Goal: Understand process/instructions: Learn how to perform a task or action

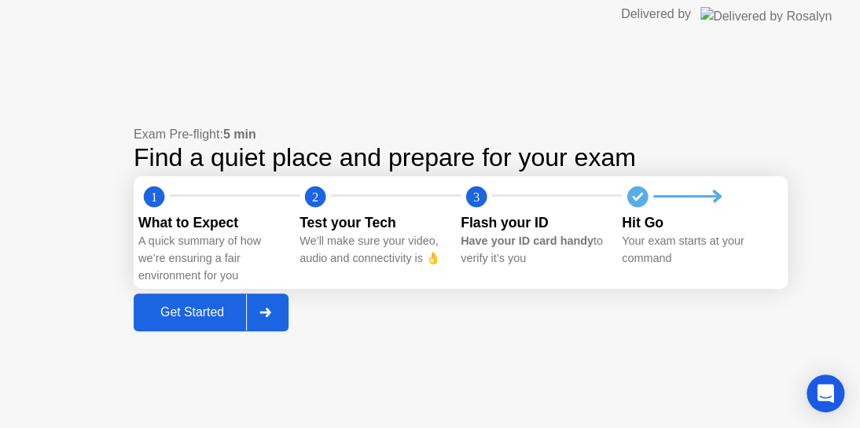
click at [220, 316] on div "Get Started" at bounding box center [192, 312] width 108 height 14
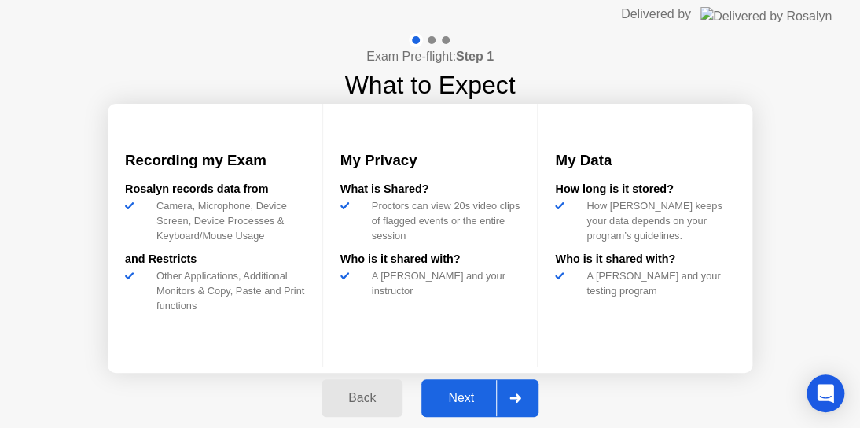
click at [475, 396] on div "Next" at bounding box center [461, 398] width 70 height 14
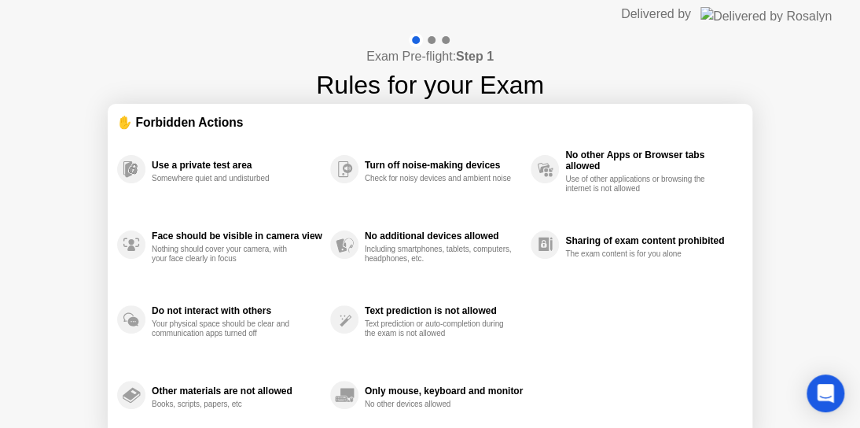
click at [431, 42] on div at bounding box center [432, 40] width 8 height 8
click at [435, 130] on div "✋ Forbidden Actions" at bounding box center [430, 122] width 626 height 18
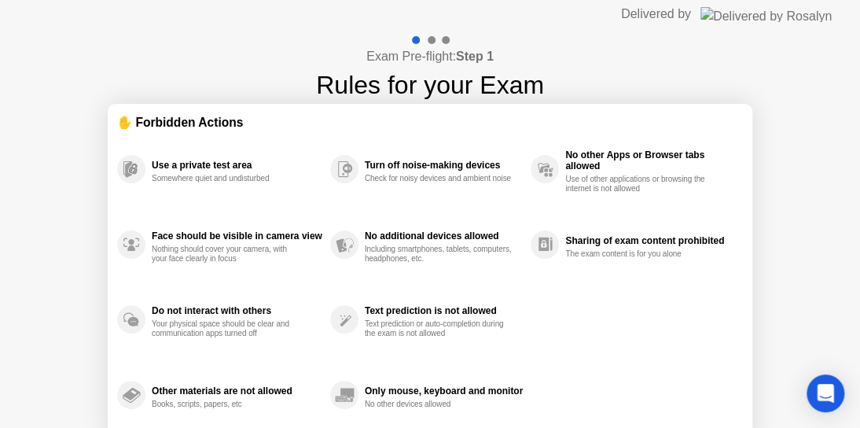
click at [276, 63] on div "Exam Pre-flight: Step 1 Rules for your Exam ✋ Forbidden Actions Use a private t…" at bounding box center [430, 262] width 860 height 469
click at [831, 391] on icon "Open Intercom Messenger" at bounding box center [825, 393] width 18 height 20
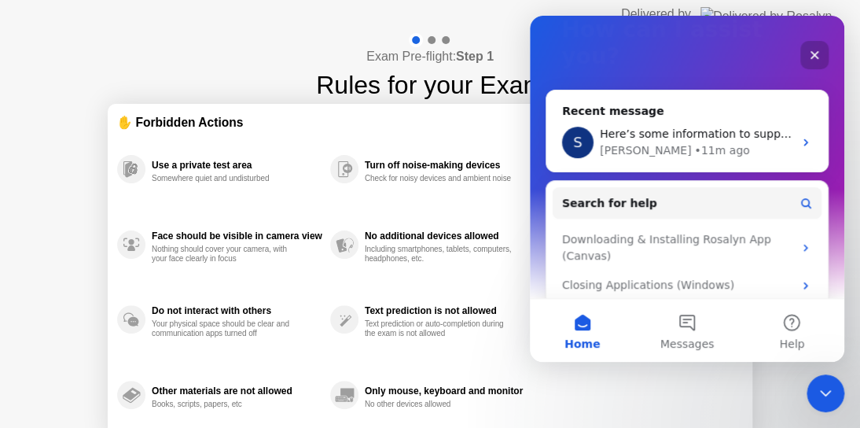
scroll to position [201, 0]
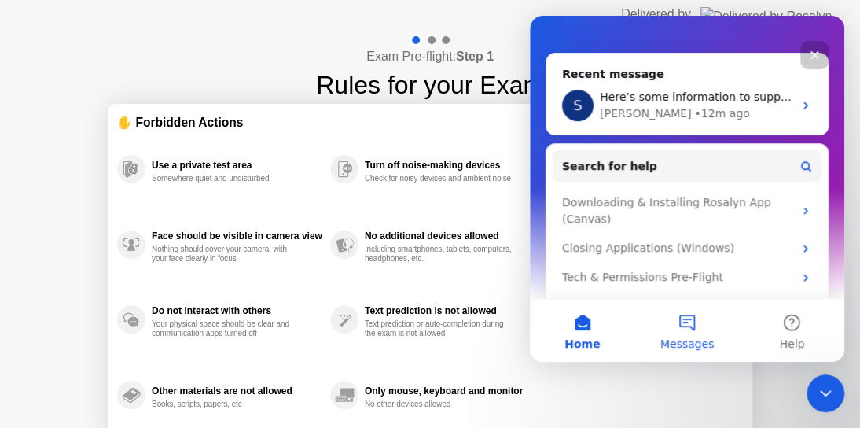
click at [696, 326] on button "Messages" at bounding box center [687, 330] width 105 height 63
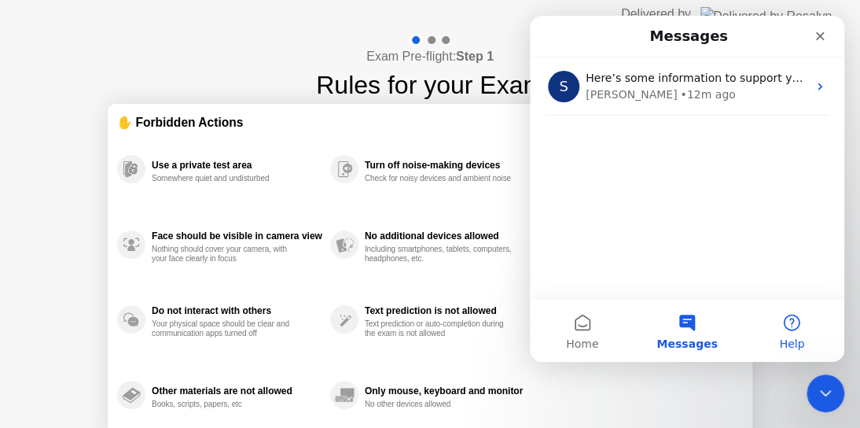
click at [801, 322] on button "Help" at bounding box center [792, 330] width 105 height 63
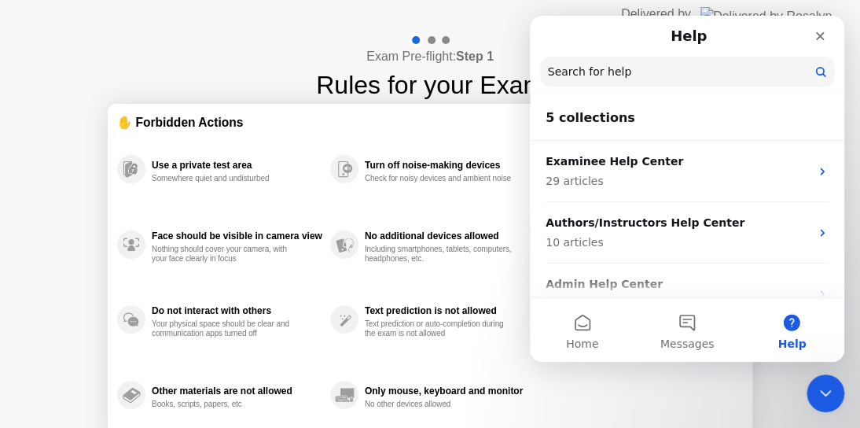
click at [208, 48] on div "Exam Pre-flight: Step 1 Rules for your Exam ✋ Forbidden Actions Use a private t…" at bounding box center [430, 262] width 860 height 469
click at [820, 31] on icon "Close" at bounding box center [820, 36] width 13 height 13
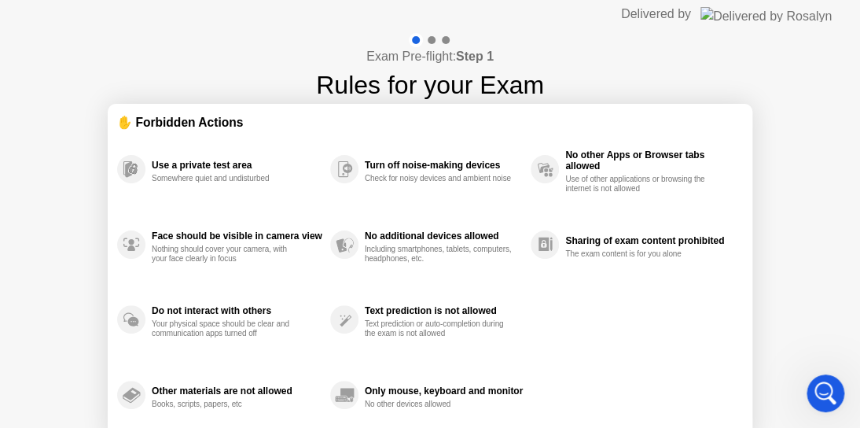
scroll to position [0, 0]
click at [818, 388] on icon "Open Intercom Messenger" at bounding box center [824, 391] width 26 height 26
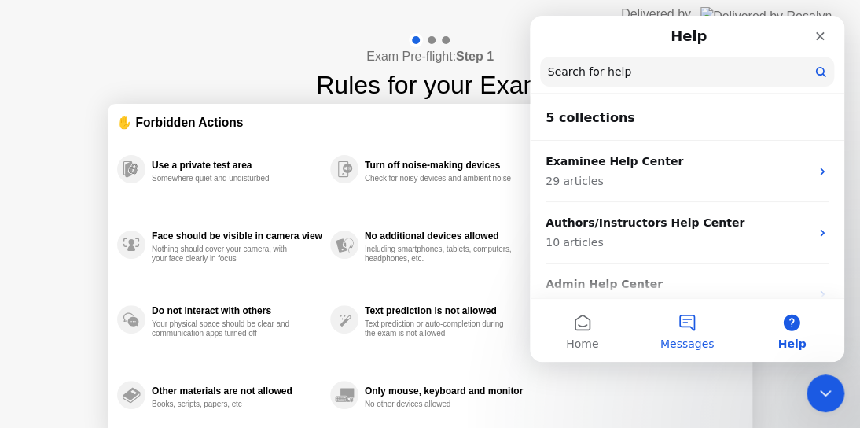
click at [678, 335] on button "Messages" at bounding box center [687, 330] width 105 height 63
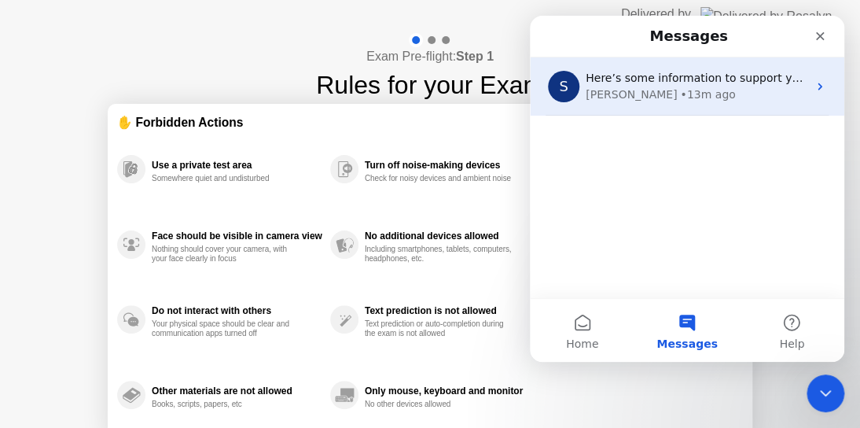
click at [660, 85] on div "Here’s some information to support you with your issue, please review the artic…" at bounding box center [697, 78] width 222 height 17
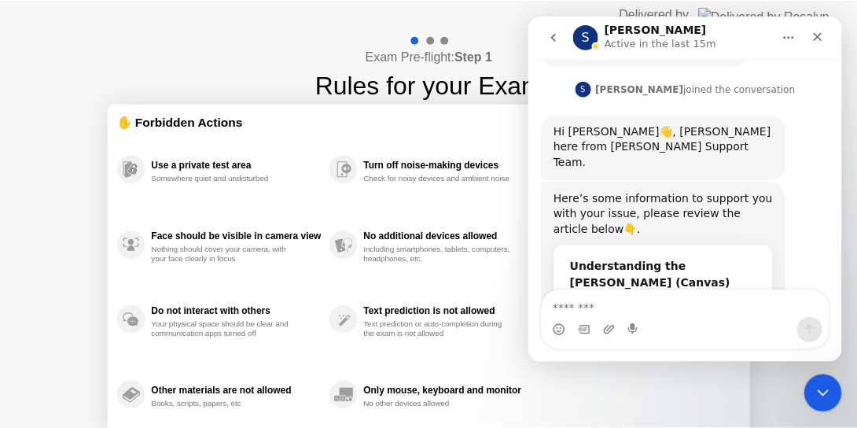
scroll to position [787, 0]
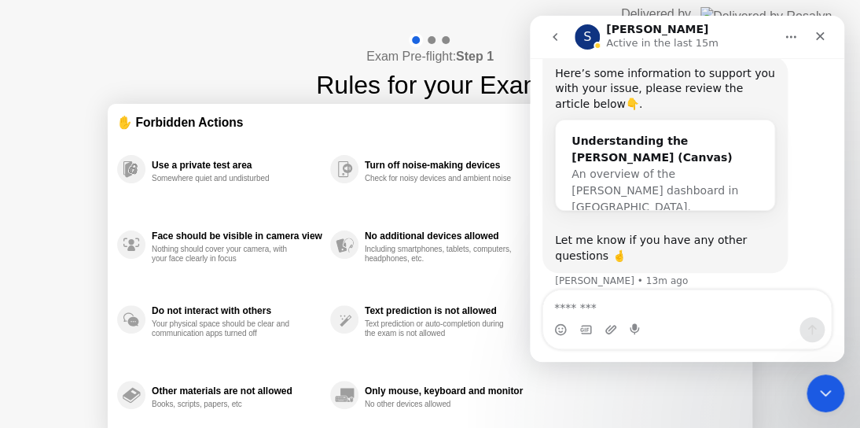
click at [316, 64] on div "Exam Pre-flight: Step 1 Rules for your Exam" at bounding box center [430, 68] width 228 height 71
click at [400, 174] on div "Check for noisy devices and ambient noise" at bounding box center [439, 178] width 149 height 9
click at [814, 31] on icon "Close" at bounding box center [820, 36] width 13 height 13
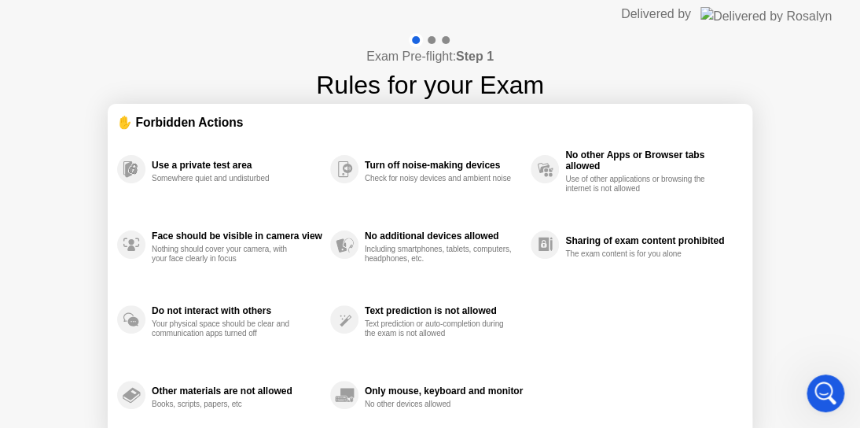
click at [513, 245] on div "Including smartphones, tablets, computers, headphones, etc." at bounding box center [439, 254] width 149 height 19
click at [119, 172] on circle at bounding box center [131, 169] width 28 height 28
click at [141, 179] on circle at bounding box center [131, 169] width 28 height 28
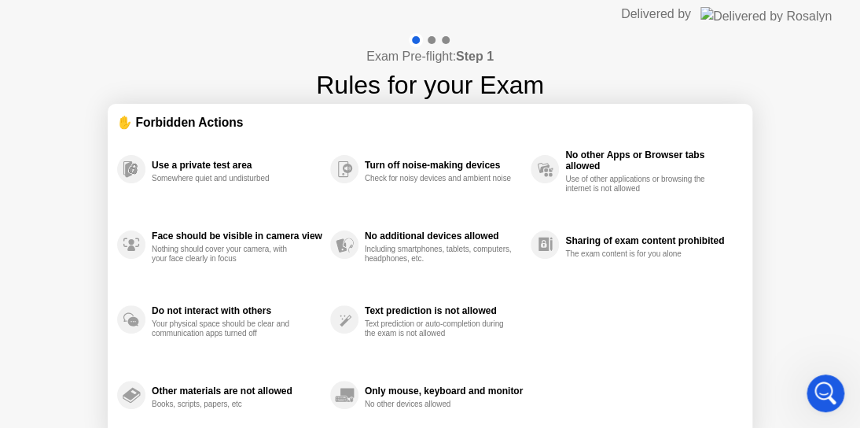
click at [177, 164] on div "Use a private test area" at bounding box center [237, 165] width 171 height 11
click at [167, 123] on div "✋ Forbidden Actions" at bounding box center [430, 122] width 626 height 18
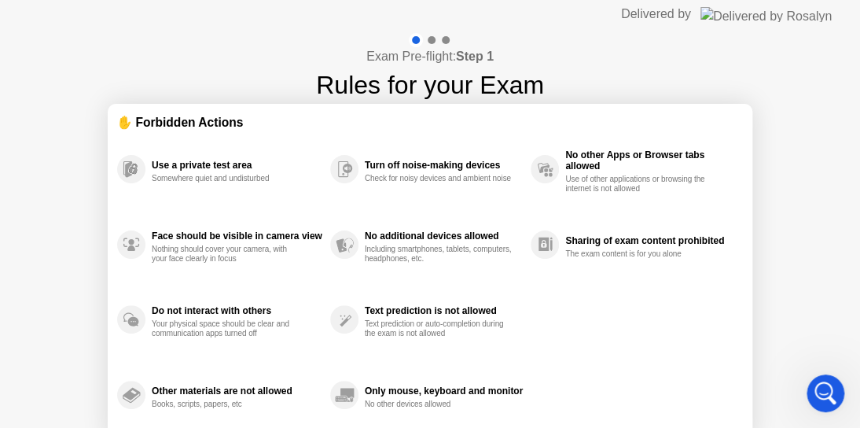
click at [167, 123] on div "✋ Forbidden Actions" at bounding box center [430, 122] width 626 height 18
click at [433, 39] on div at bounding box center [432, 40] width 8 height 8
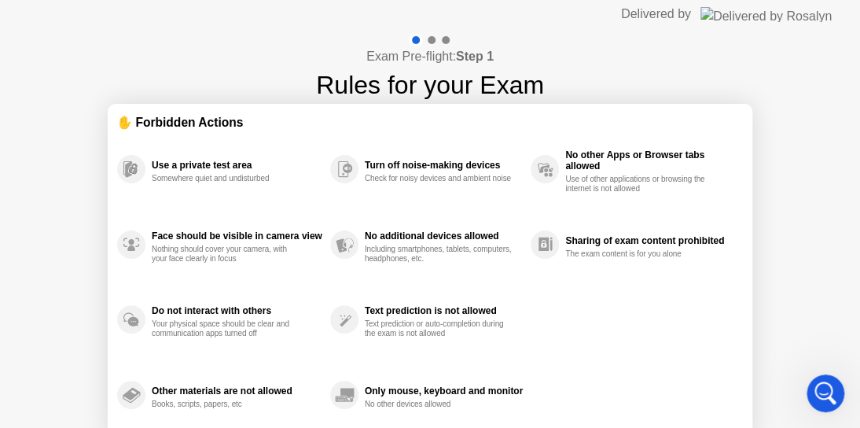
click at [433, 39] on div at bounding box center [432, 40] width 8 height 8
drag, startPoint x: 443, startPoint y: 42, endPoint x: 323, endPoint y: 38, distance: 119.6
click at [323, 38] on div "Exam Pre-flight: Step 1 Rules for your Exam" at bounding box center [430, 68] width 228 height 71
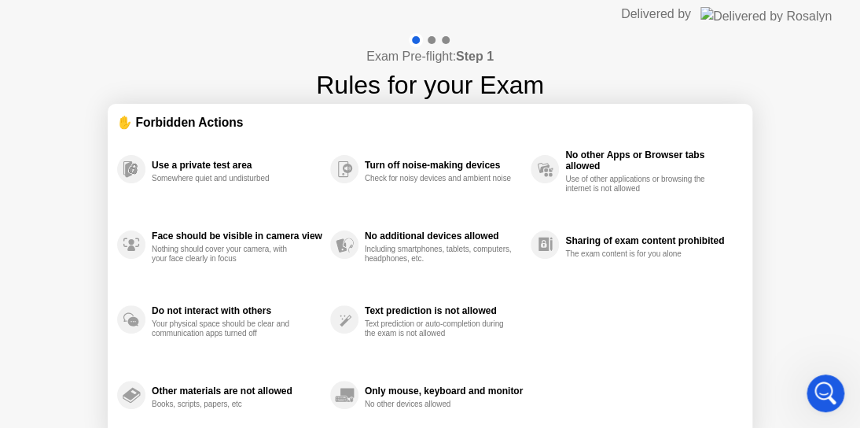
drag, startPoint x: 175, startPoint y: 156, endPoint x: 423, endPoint y: 59, distance: 266.7
click at [177, 157] on div "Use a private test area Somewhere quiet and undisturbed" at bounding box center [237, 169] width 171 height 28
click at [436, 40] on div at bounding box center [430, 40] width 46 height 14
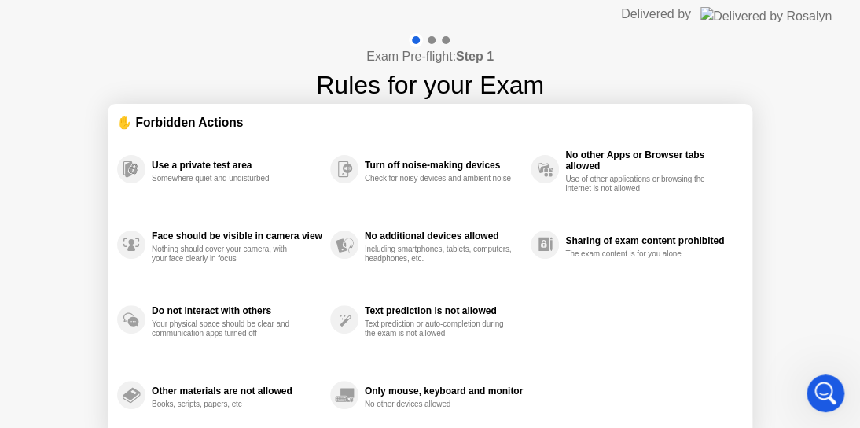
click at [436, 40] on div at bounding box center [430, 40] width 46 height 14
click at [186, 114] on div "✋ Forbidden Actions" at bounding box center [430, 122] width 626 height 18
click at [465, 94] on h1 "Rules for your Exam" at bounding box center [430, 85] width 228 height 38
click at [433, 41] on div at bounding box center [432, 40] width 8 height 8
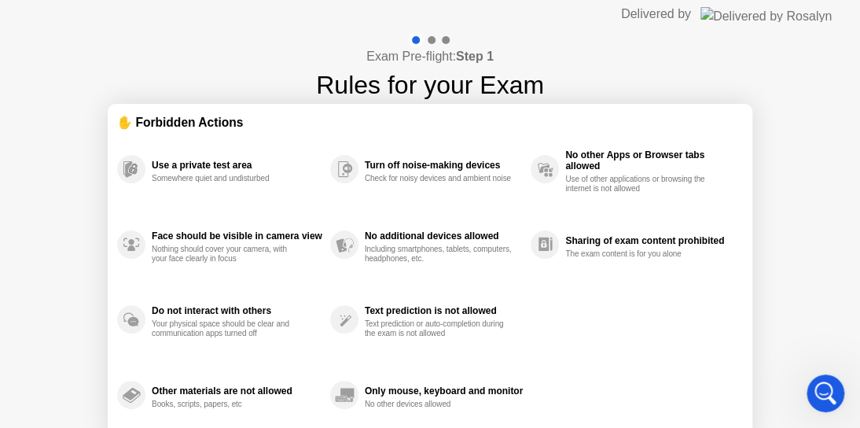
click at [433, 41] on div at bounding box center [432, 40] width 8 height 8
drag, startPoint x: 420, startPoint y: 41, endPoint x: 554, endPoint y: 30, distance: 134.2
click at [554, 30] on div "Exam Pre-flight: Step 1 Rules for your Exam ✋ Forbidden Actions Use a private t…" at bounding box center [430, 262] width 860 height 469
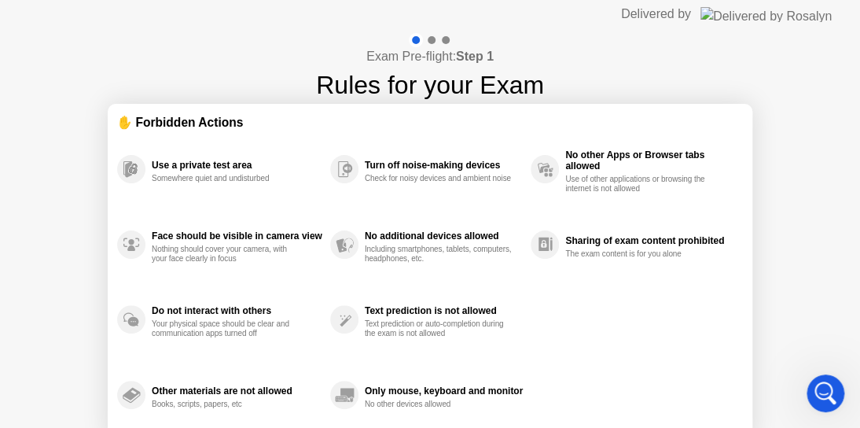
click at [505, 33] on div "Exam Pre-flight: Step 1 Rules for your Exam" at bounding box center [430, 68] width 228 height 71
drag, startPoint x: 761, startPoint y: 286, endPoint x: 717, endPoint y: 104, distance: 187.1
click at [717, 104] on div "Exam Pre-flight: Step 1 Rules for your Exam ✋ Forbidden Actions Use a private t…" at bounding box center [430, 262] width 860 height 469
drag, startPoint x: 617, startPoint y: 214, endPoint x: 540, endPoint y: 464, distance: 261.7
click at [540, 427] on html "Delivered by Exam Pre-flight: Step 1 Rules for your Exam ✋ Forbidden Actions Us…" at bounding box center [430, 214] width 860 height 428
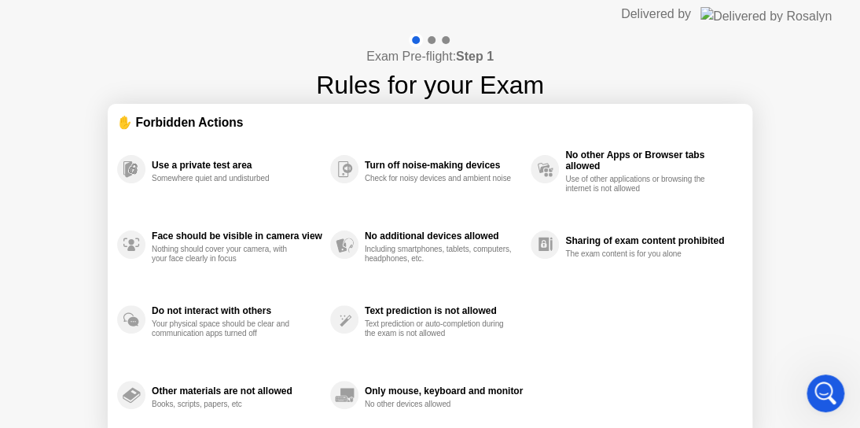
click at [433, 42] on div at bounding box center [432, 40] width 8 height 8
click at [448, 41] on div at bounding box center [446, 40] width 8 height 8
